Goal: Information Seeking & Learning: Learn about a topic

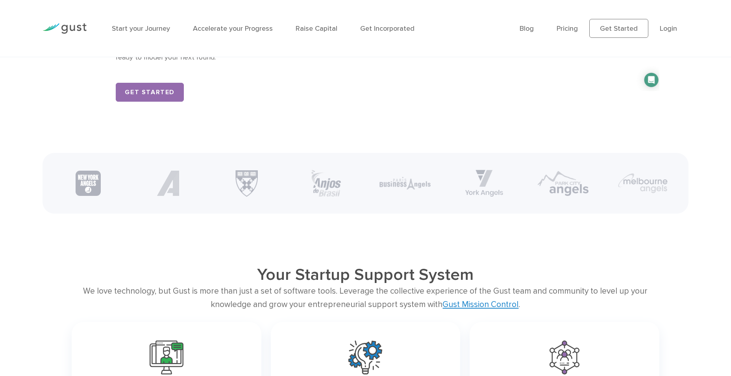
scroll to position [1417, 0]
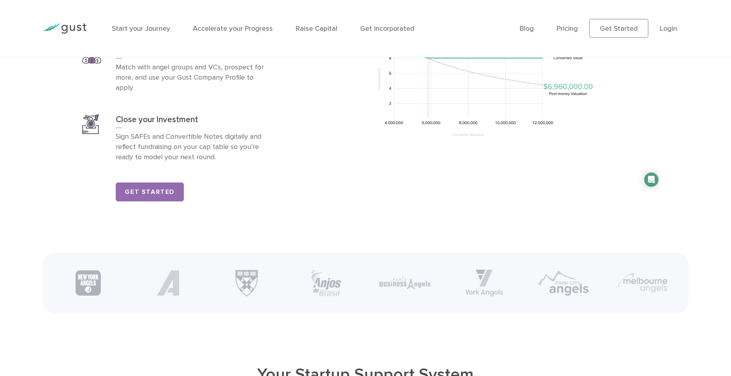
click at [150, 32] on link "Start your Journey" at bounding box center [141, 28] width 58 height 8
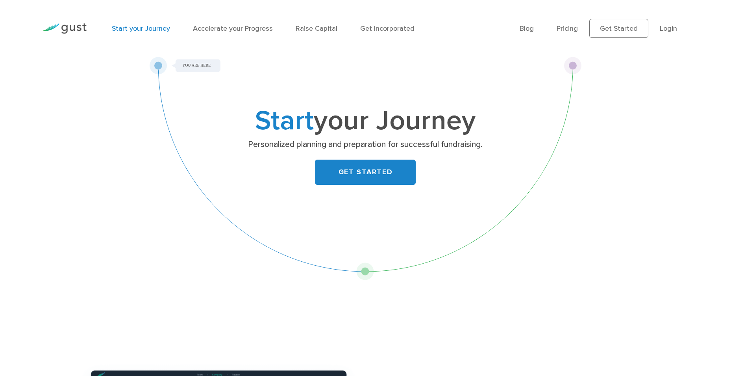
click at [80, 27] on img at bounding box center [65, 28] width 44 height 11
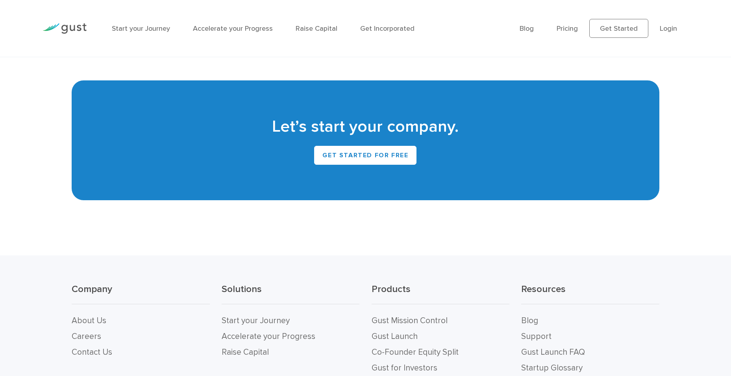
scroll to position [3527, 0]
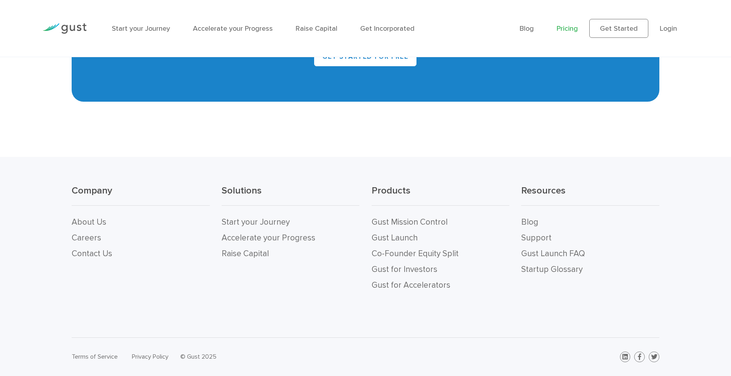
click at [564, 29] on link "Pricing" at bounding box center [567, 28] width 21 height 8
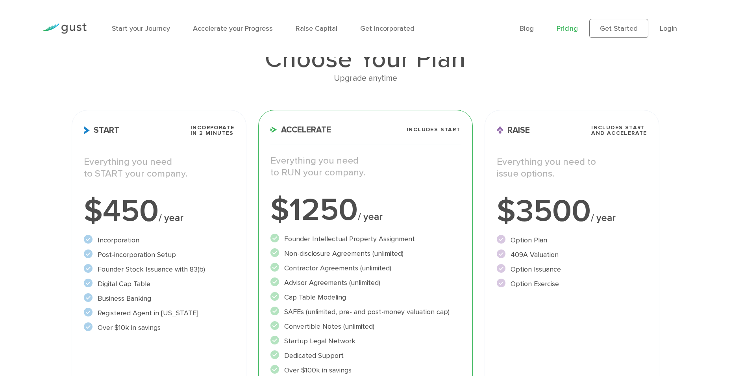
scroll to position [79, 0]
